Goal: Task Accomplishment & Management: Use online tool/utility

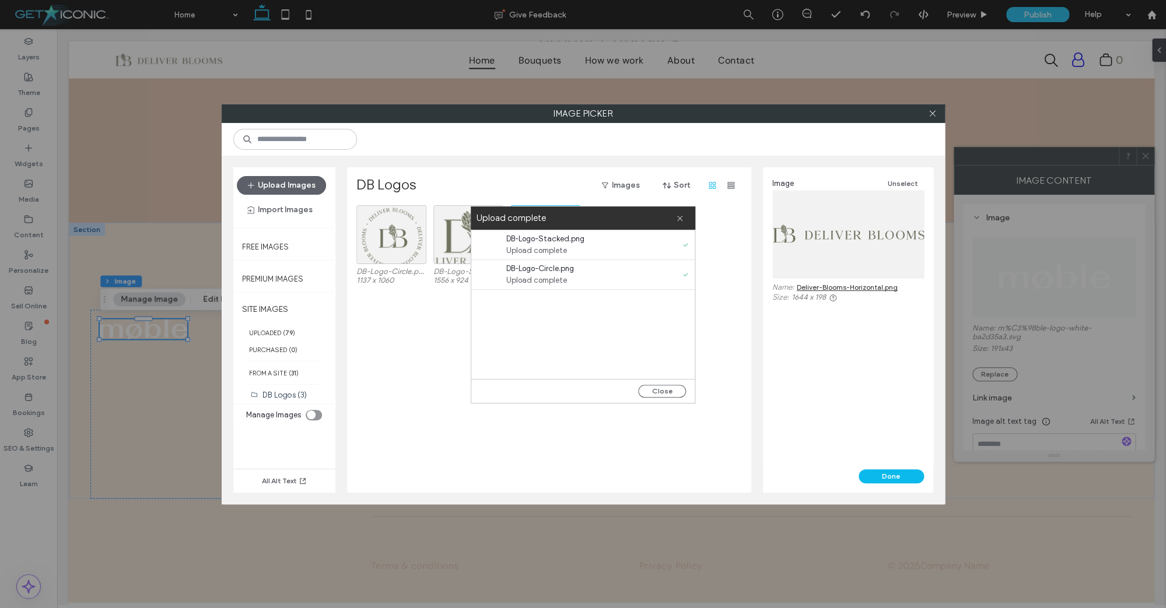
scroll to position [3484, 0]
click at [661, 392] on button "Close" at bounding box center [662, 391] width 48 height 13
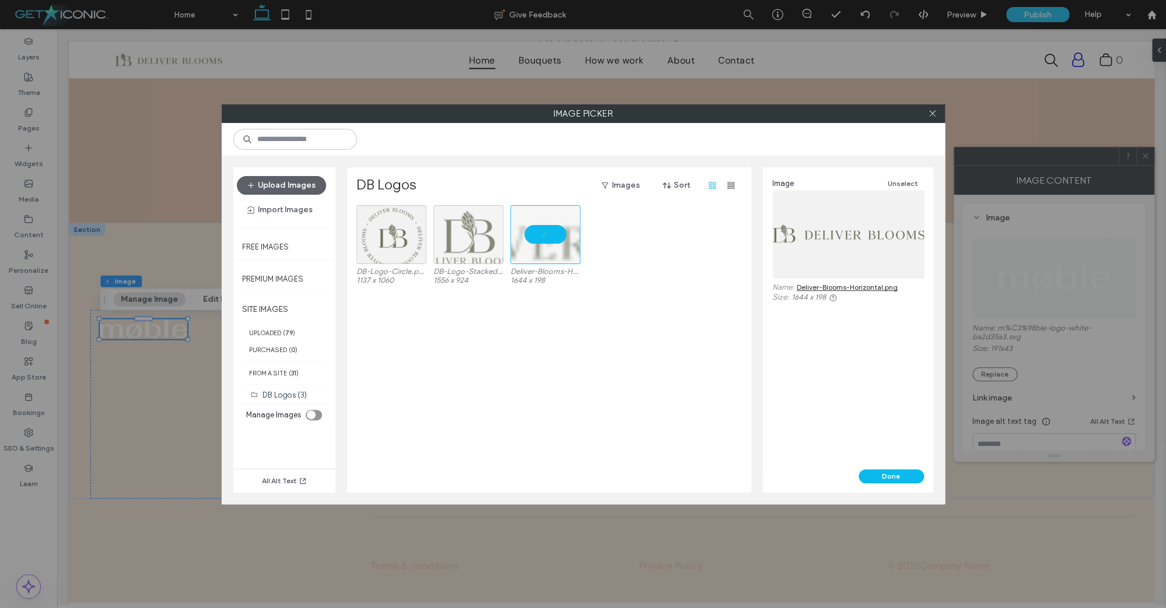
click at [472, 236] on div at bounding box center [468, 234] width 70 height 59
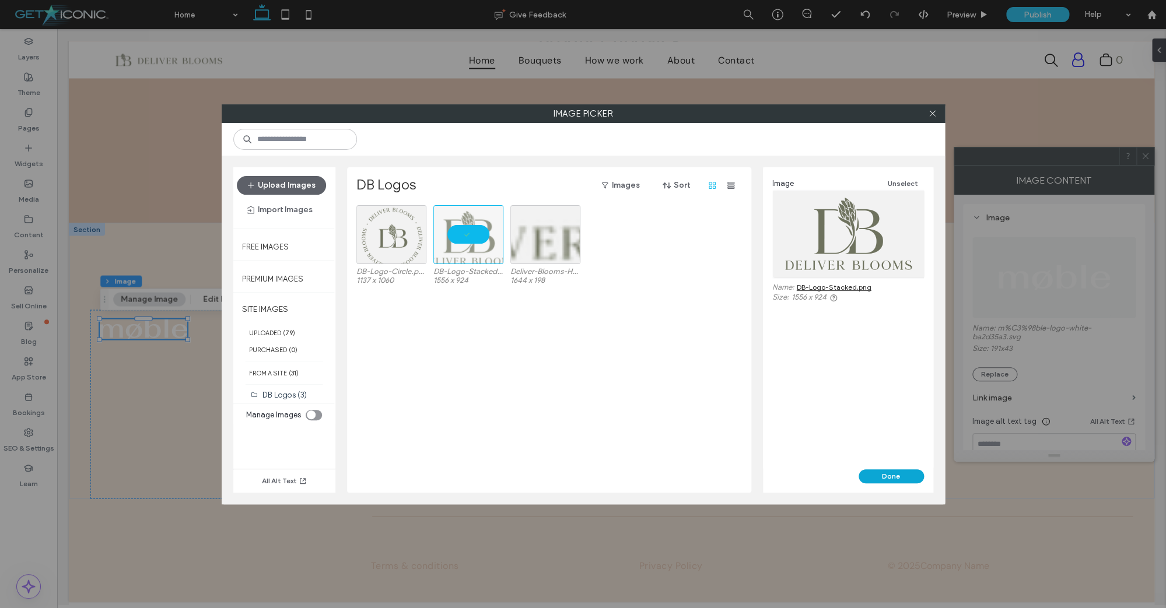
drag, startPoint x: 468, startPoint y: 236, endPoint x: 882, endPoint y: 477, distance: 478.6
click at [468, 236] on div at bounding box center [468, 234] width 70 height 59
click at [489, 348] on div "DB-Logo-Circle.png 1137 x 1060 DB-Logo-Stacked.png 1556 x 924 Deliver-Blooms-Ho…" at bounding box center [552, 349] width 392 height 288
click at [883, 474] on button "Done" at bounding box center [891, 477] width 65 height 14
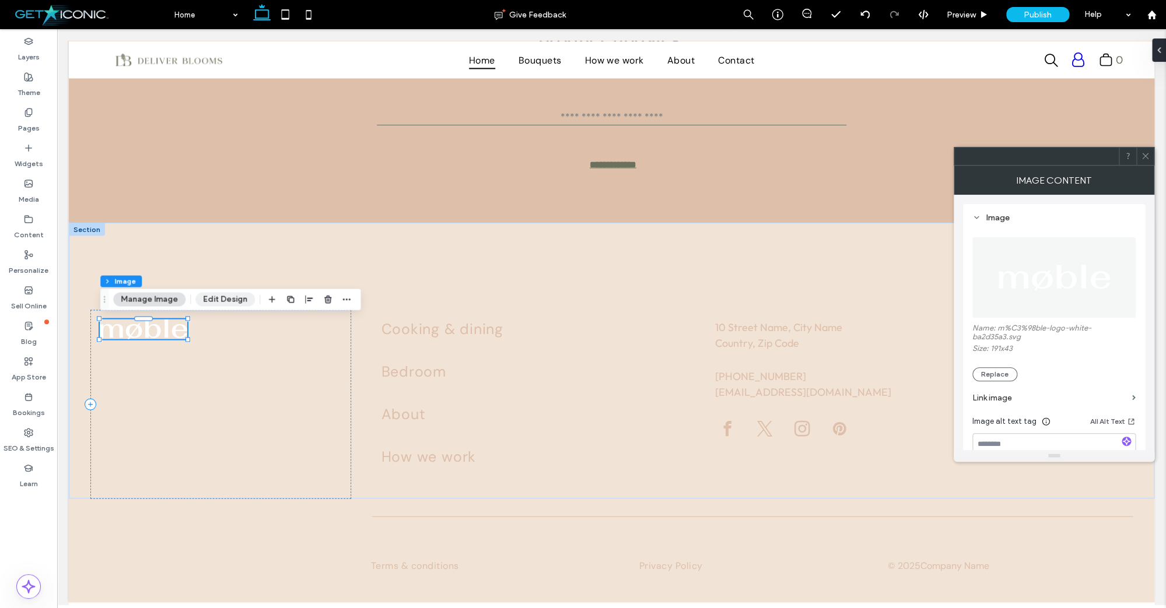
click at [211, 301] on button "Edit Design" at bounding box center [224, 299] width 59 height 14
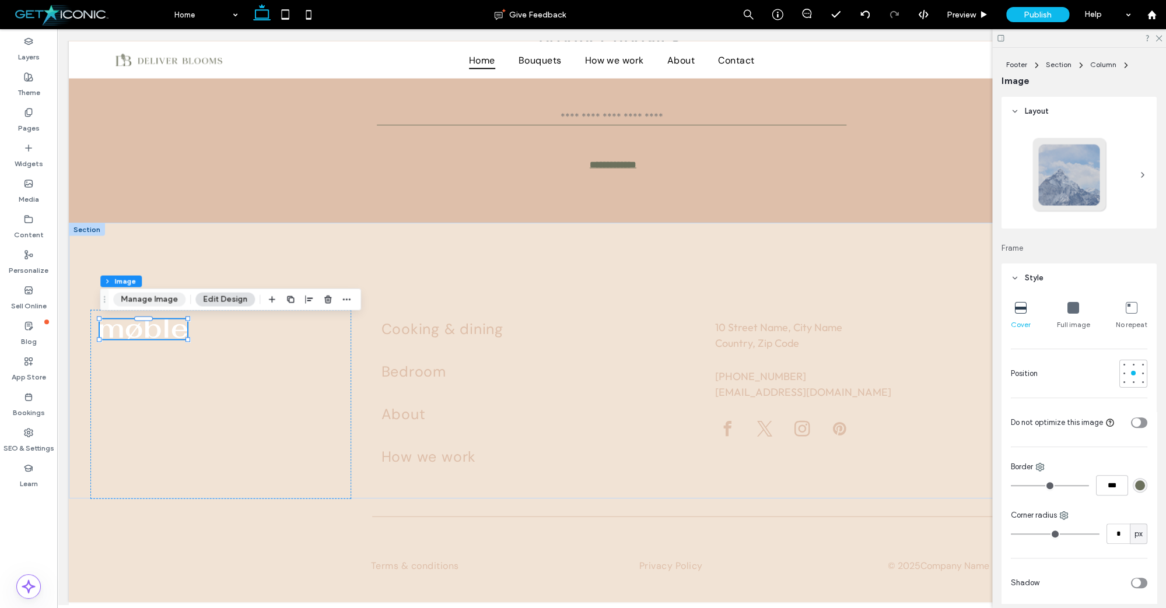
click at [152, 304] on button "Manage Image" at bounding box center [149, 299] width 72 height 14
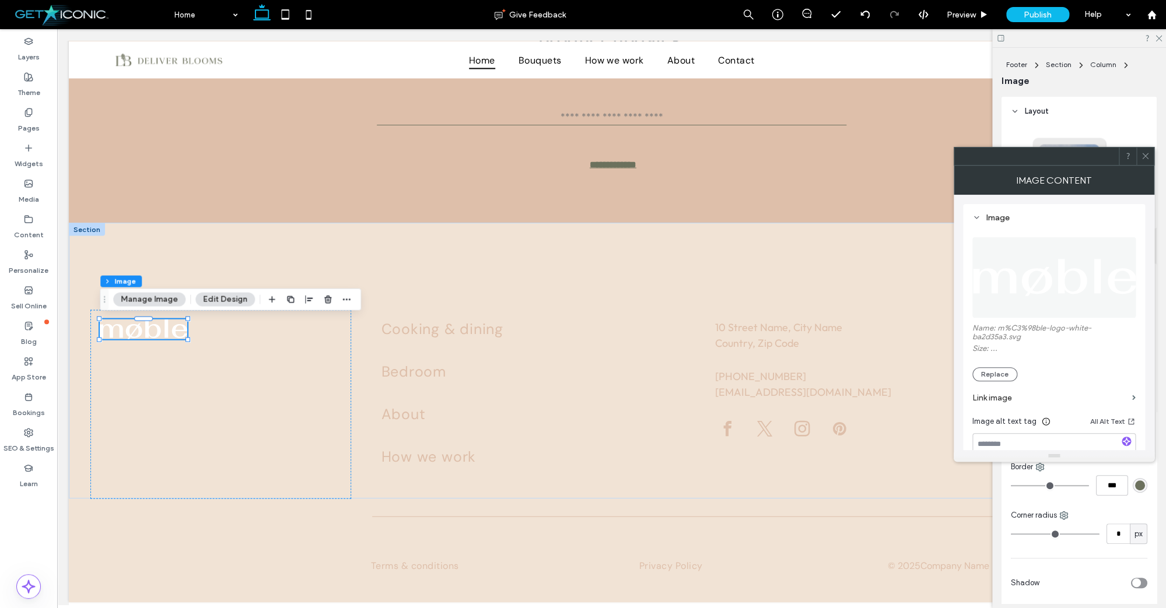
click at [155, 300] on button "Manage Image" at bounding box center [149, 299] width 72 height 14
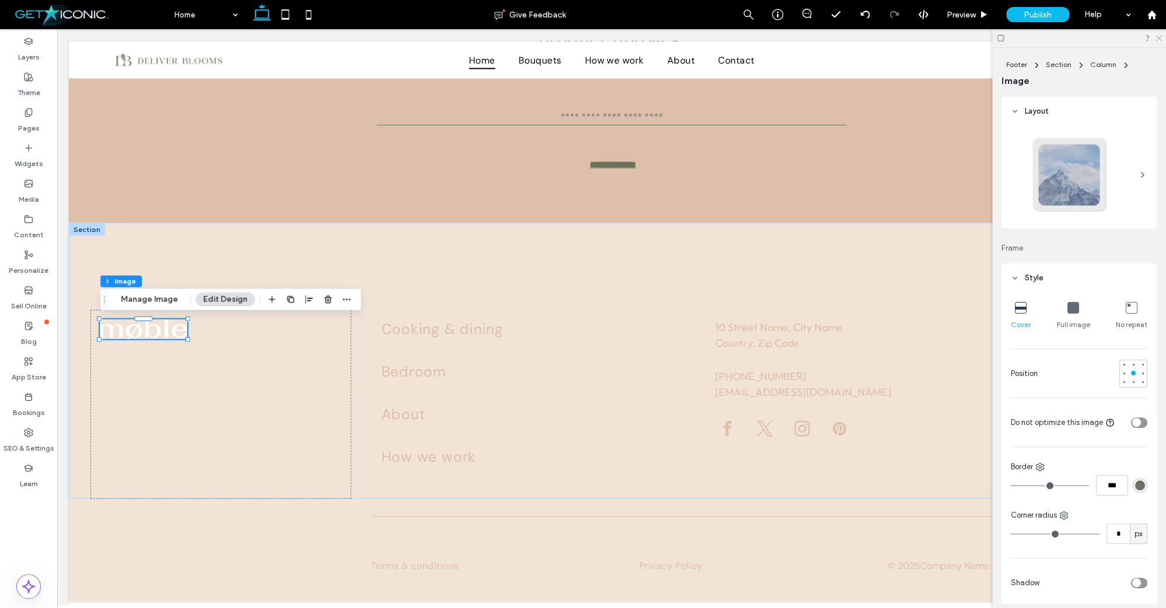
click at [1160, 38] on use at bounding box center [1159, 39] width 6 height 6
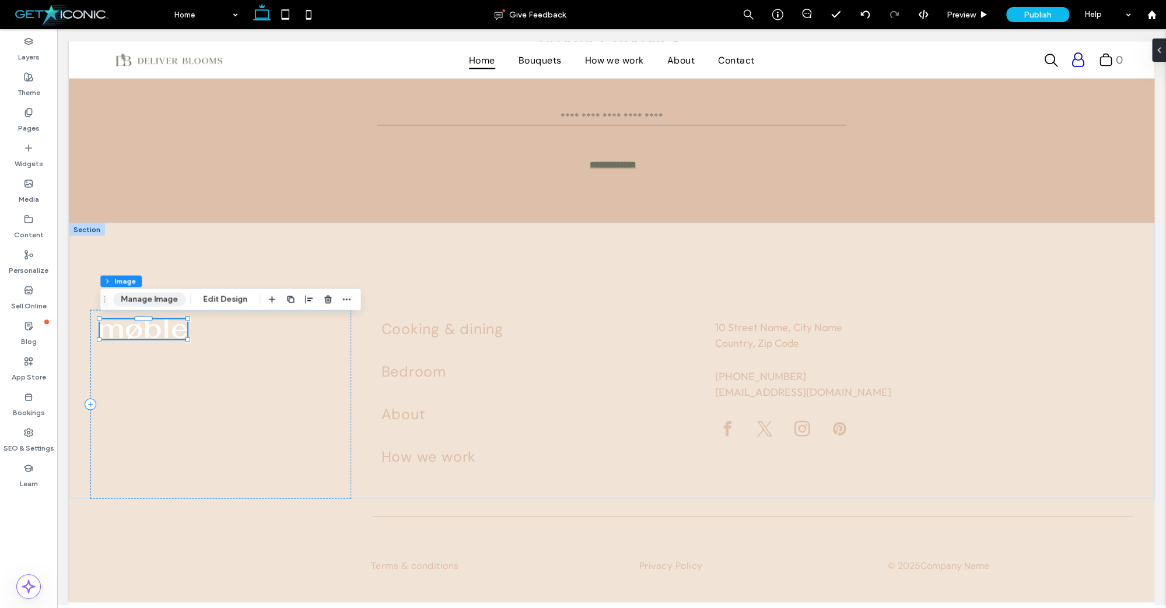
click at [138, 306] on button "Manage Image" at bounding box center [149, 299] width 72 height 14
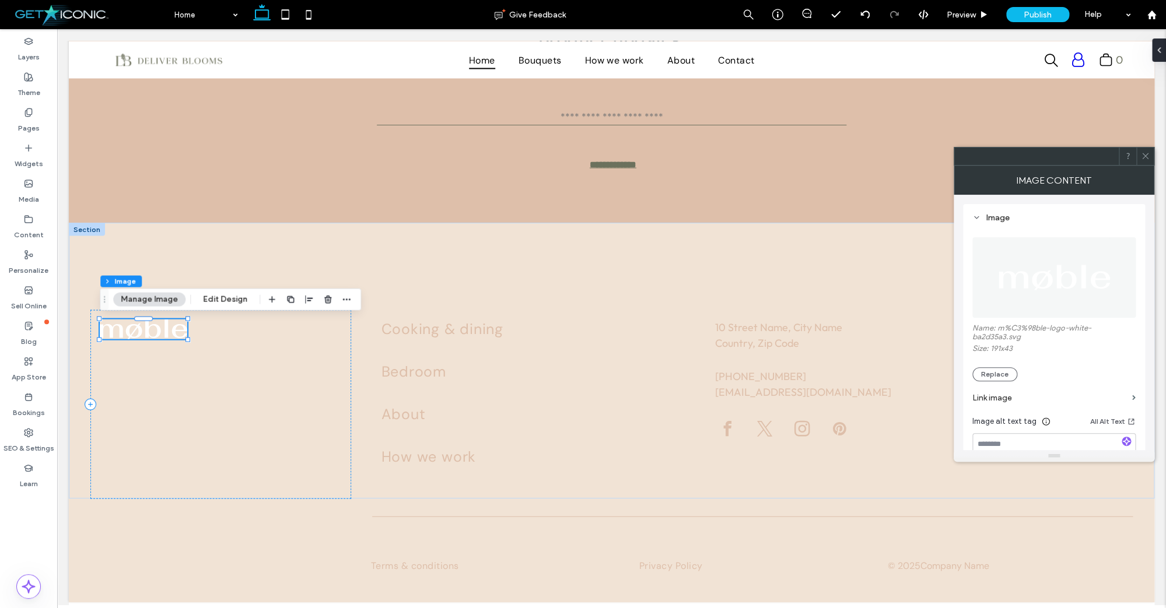
click at [140, 303] on button "Manage Image" at bounding box center [149, 299] width 72 height 14
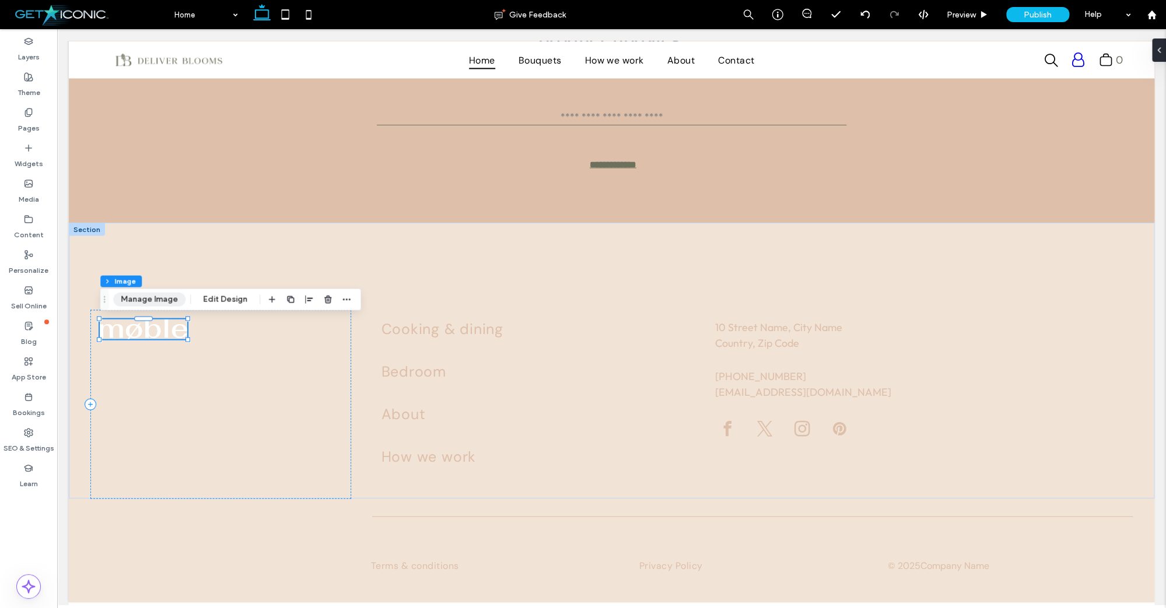
click at [140, 303] on button "Manage Image" at bounding box center [149, 299] width 72 height 14
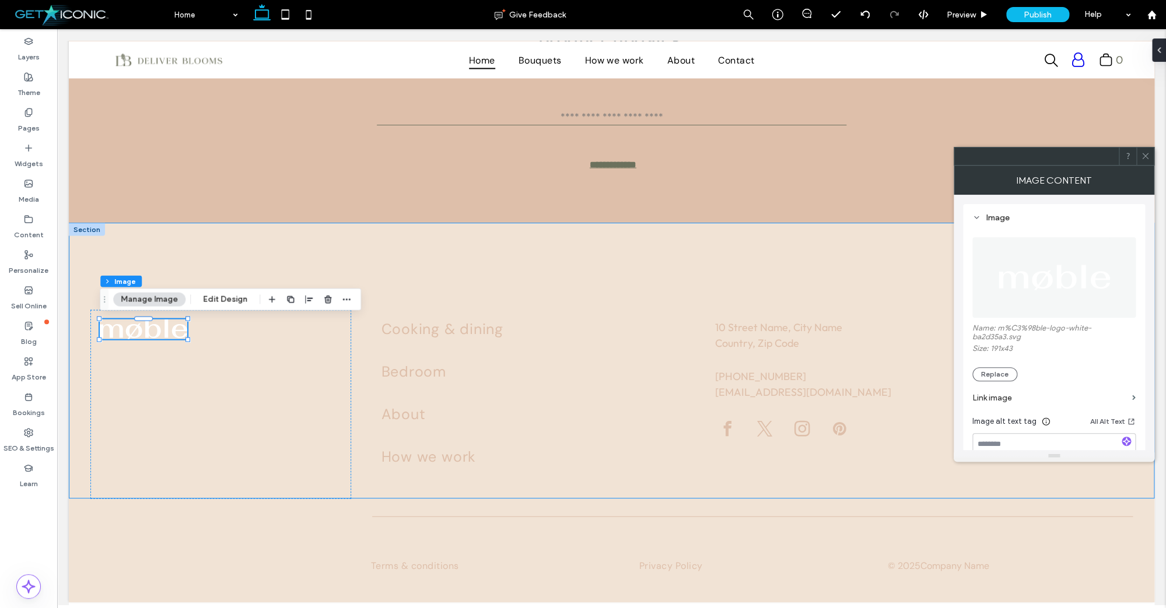
click at [991, 372] on button "Replace" at bounding box center [994, 374] width 45 height 14
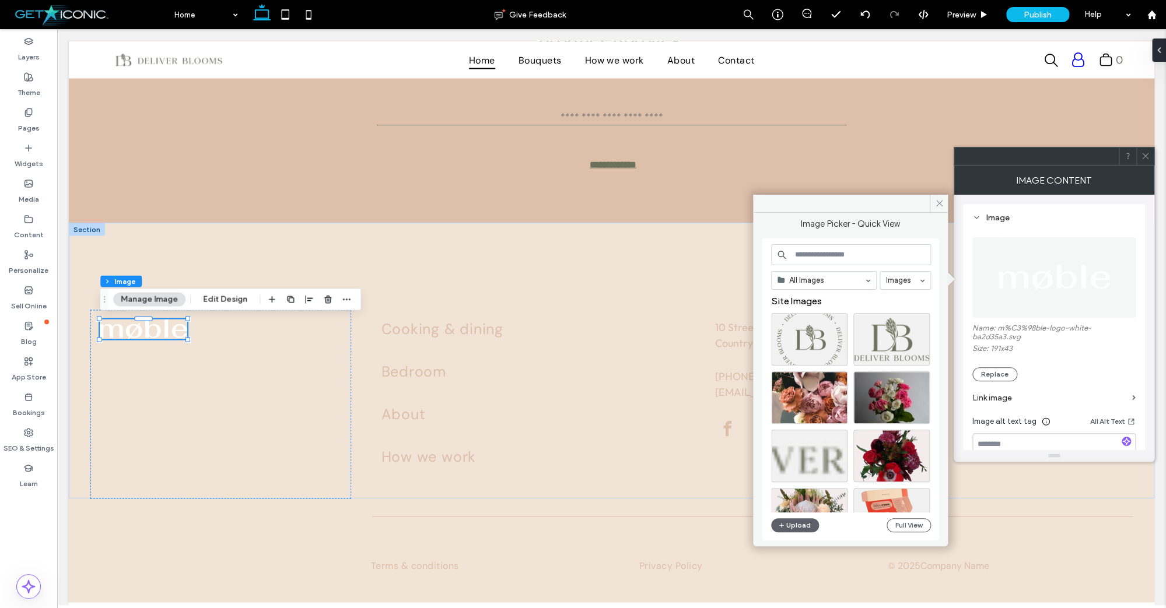
click at [1051, 371] on div at bounding box center [1076, 374] width 118 height 14
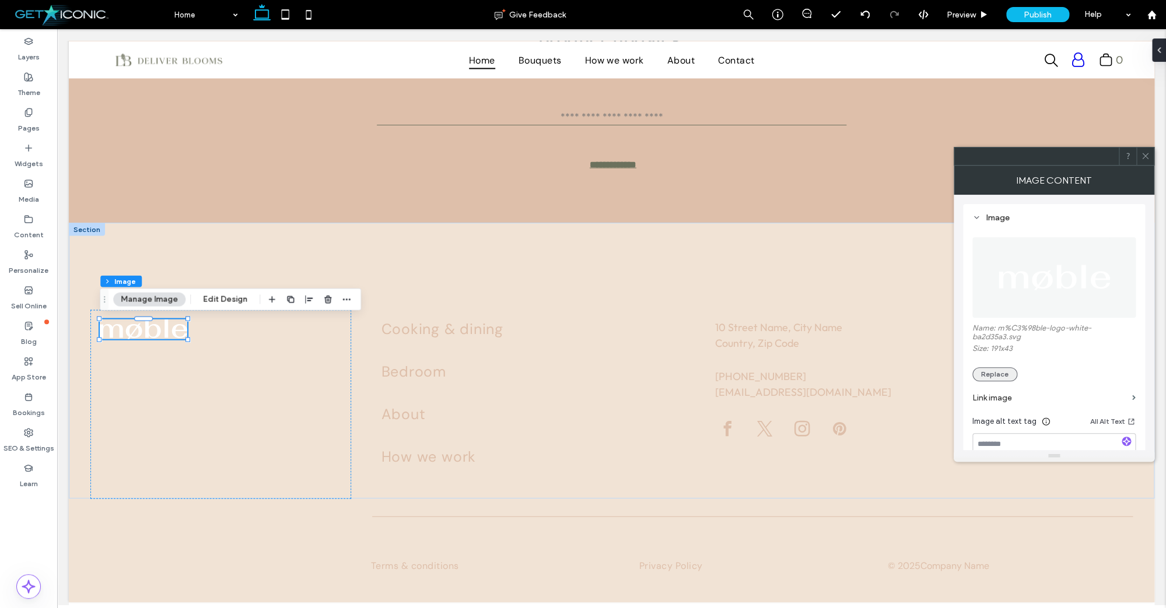
click at [997, 377] on button "Replace" at bounding box center [994, 374] width 45 height 14
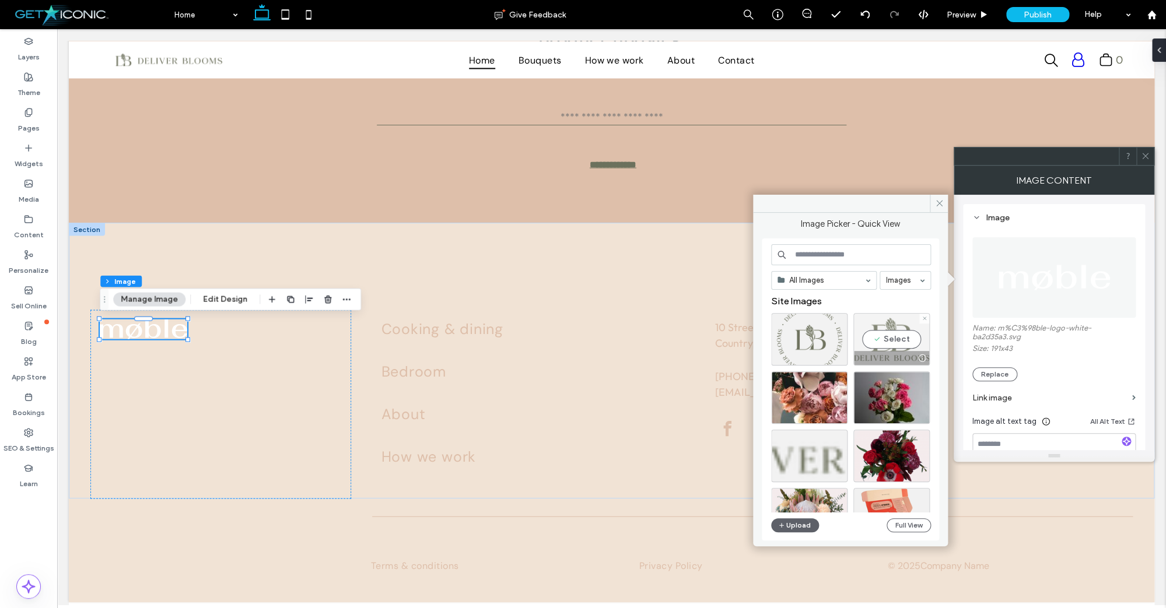
click at [878, 336] on div "Select" at bounding box center [891, 339] width 76 height 52
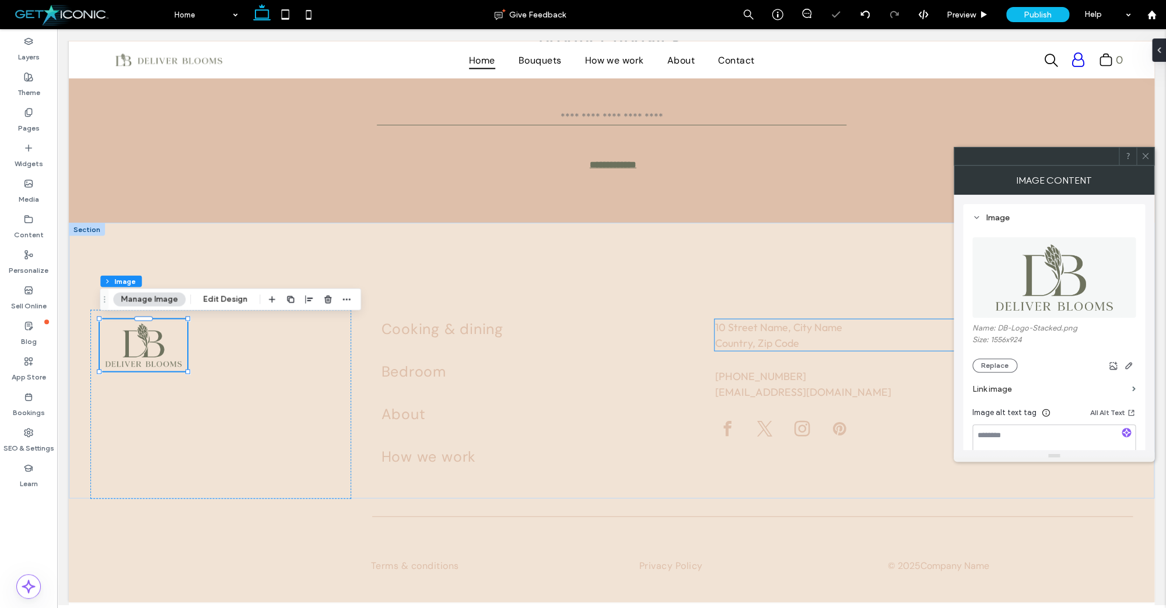
click at [999, 373] on button "Replace" at bounding box center [994, 366] width 45 height 14
click at [1055, 367] on div at bounding box center [1076, 366] width 118 height 14
click at [1009, 370] on button "Replace" at bounding box center [994, 366] width 45 height 14
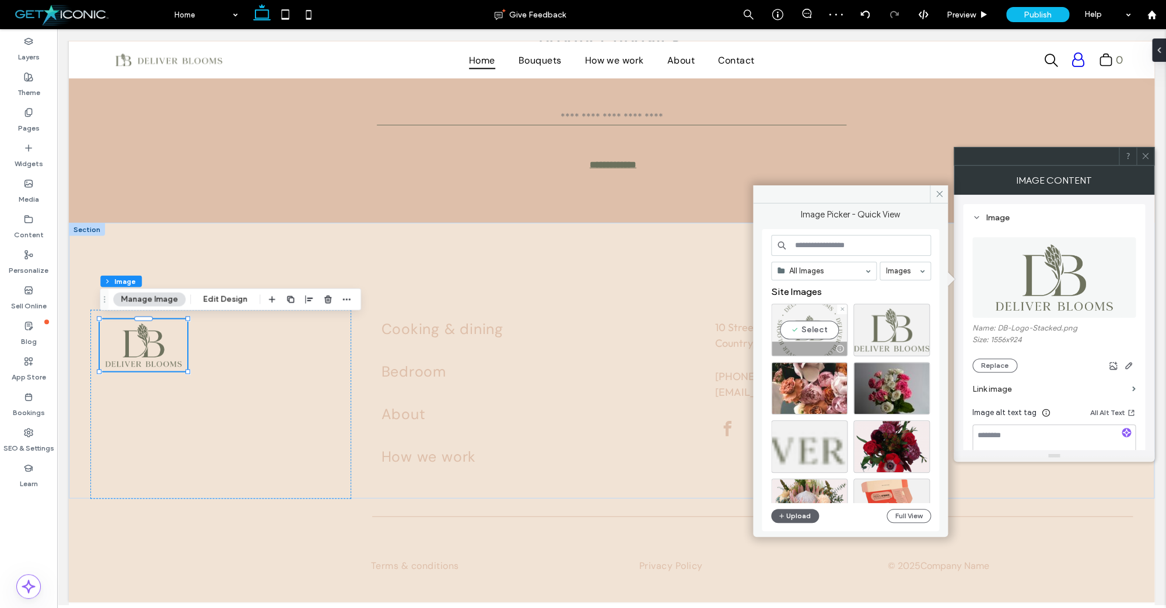
click at [817, 330] on div "Select" at bounding box center [809, 330] width 76 height 52
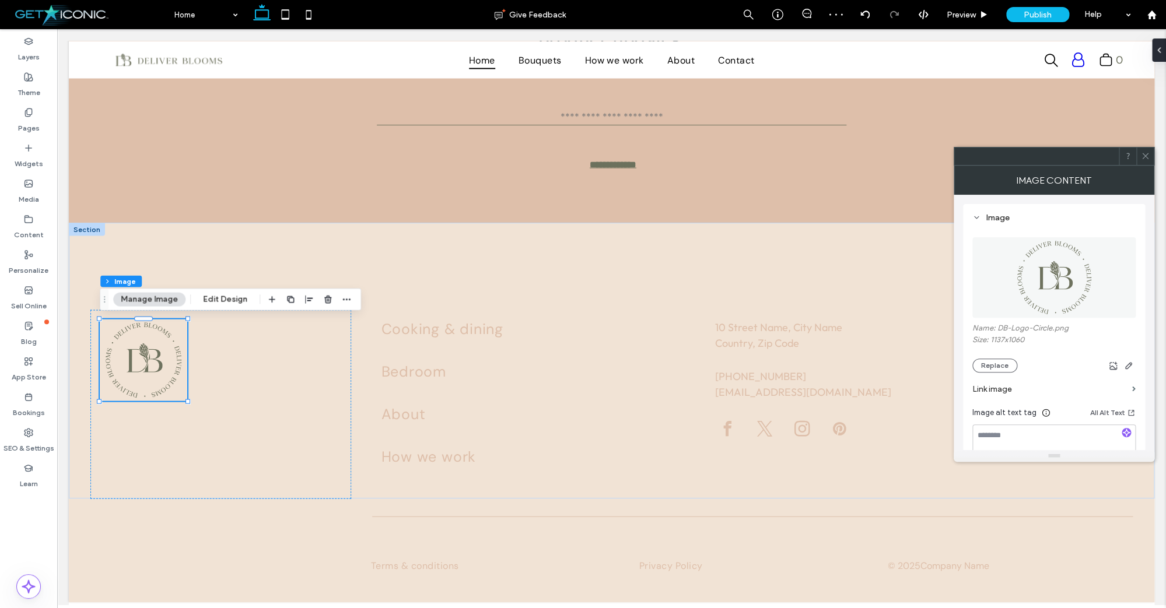
click at [1143, 155] on icon at bounding box center [1145, 156] width 9 height 9
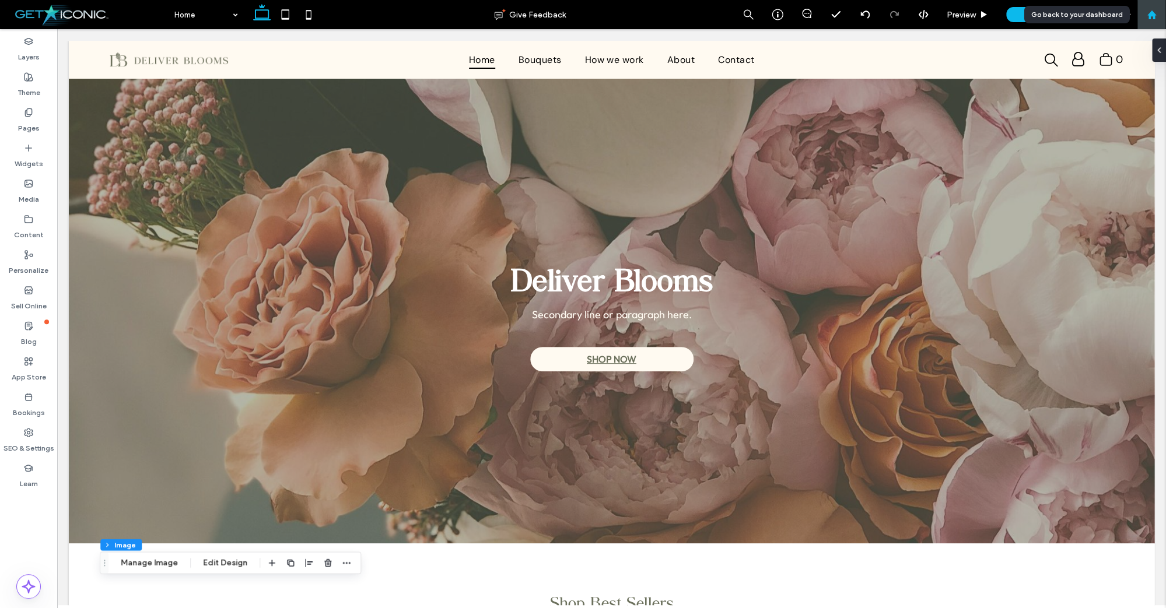
click at [1148, 12] on div at bounding box center [1151, 15] width 28 height 10
